Goal: Check status

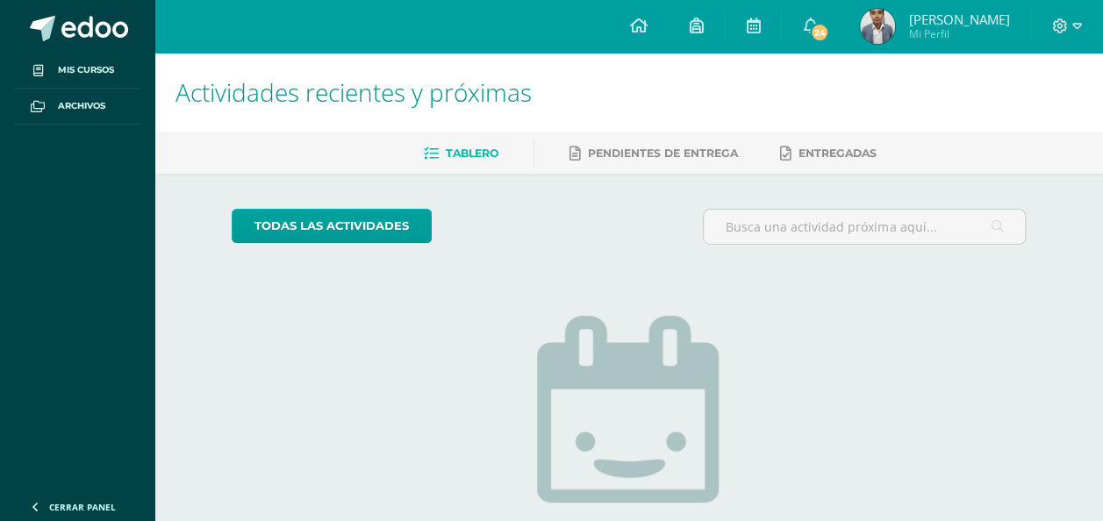
click at [883, 25] on img at bounding box center [877, 26] width 35 height 35
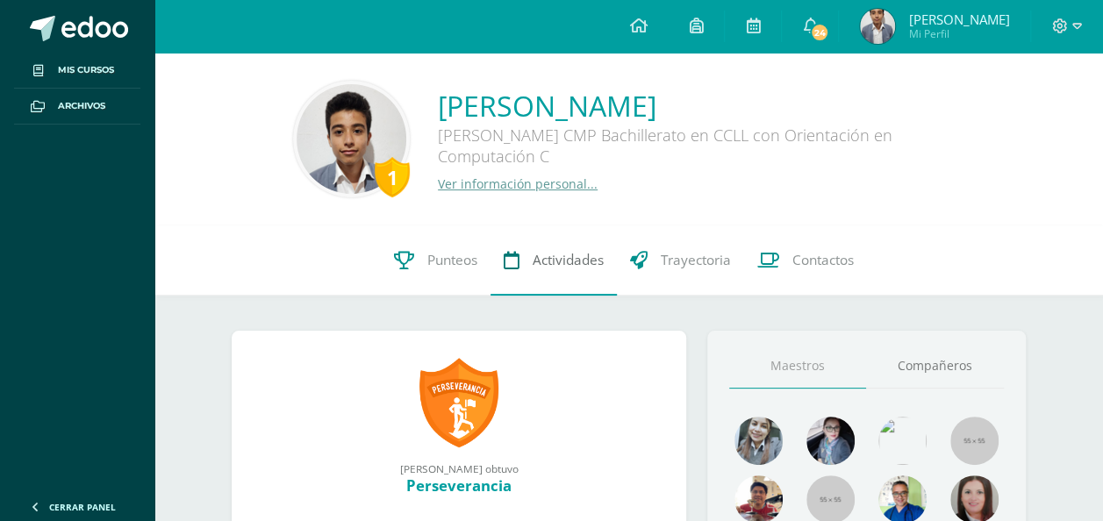
click at [551, 261] on span "Actividades" at bounding box center [568, 260] width 71 height 18
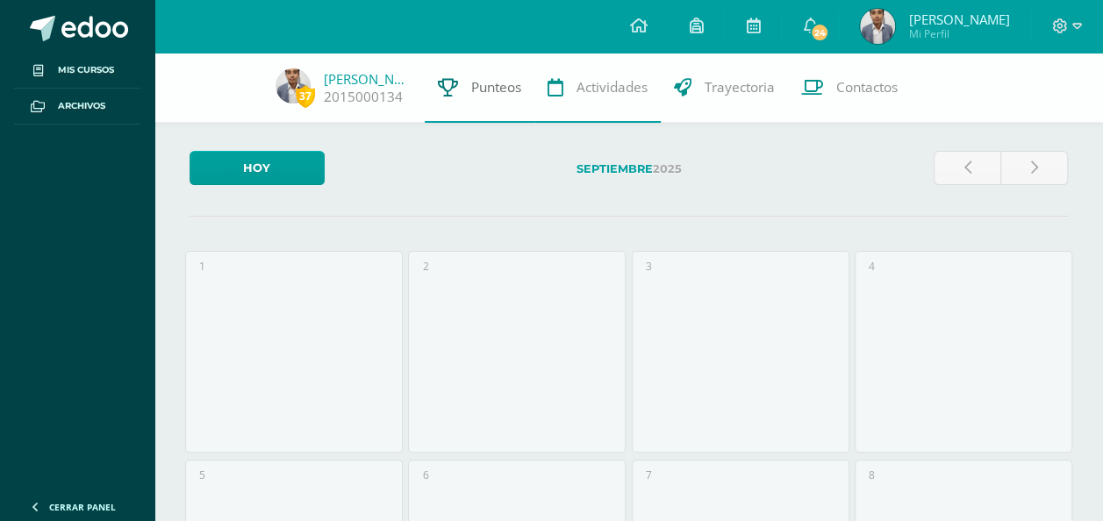
click at [498, 110] on link "Punteos" at bounding box center [480, 88] width 110 height 70
